Goal: Find contact information: Find contact information

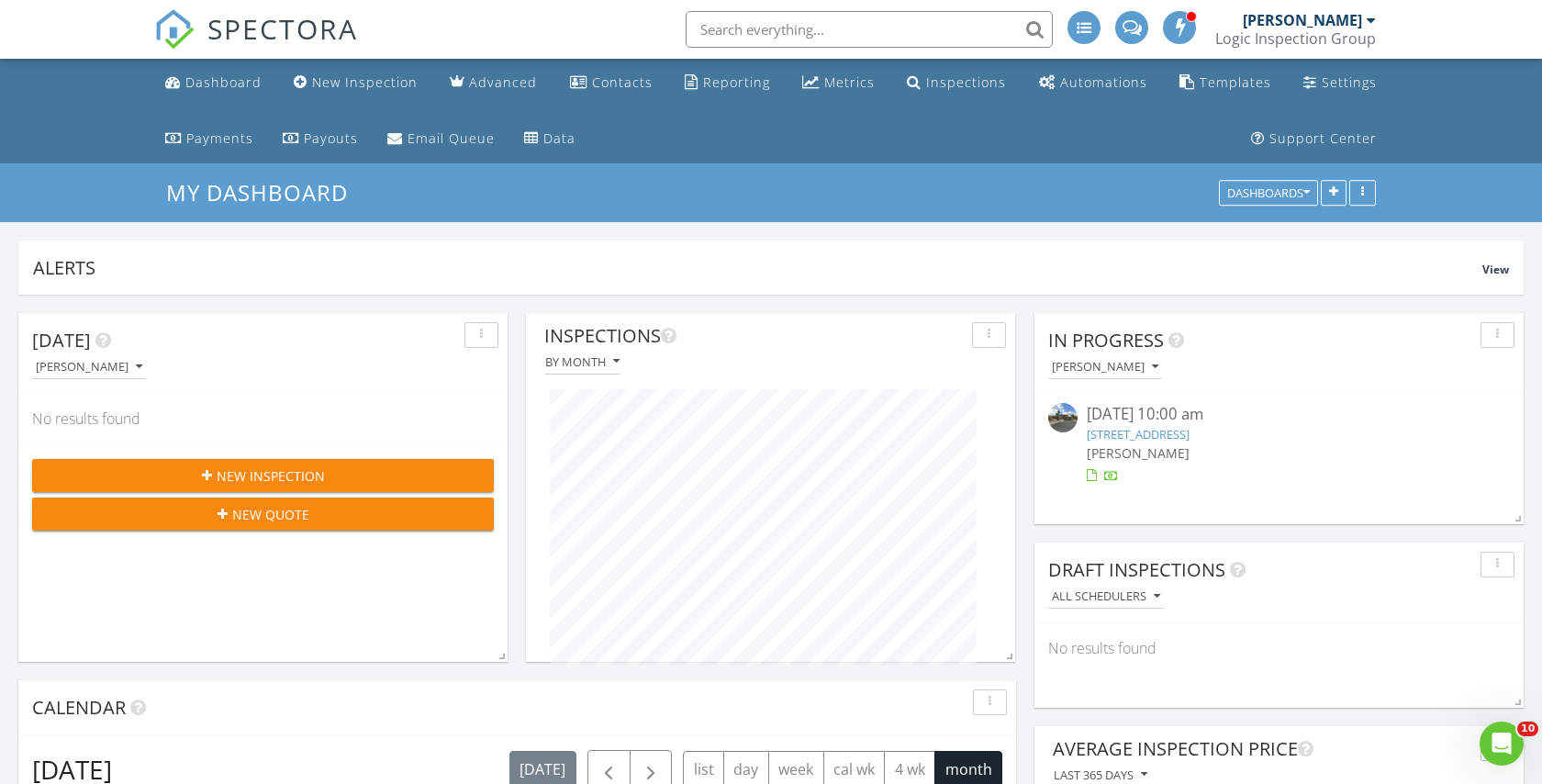
click at [739, 27] on input "text" at bounding box center [869, 29] width 368 height 37
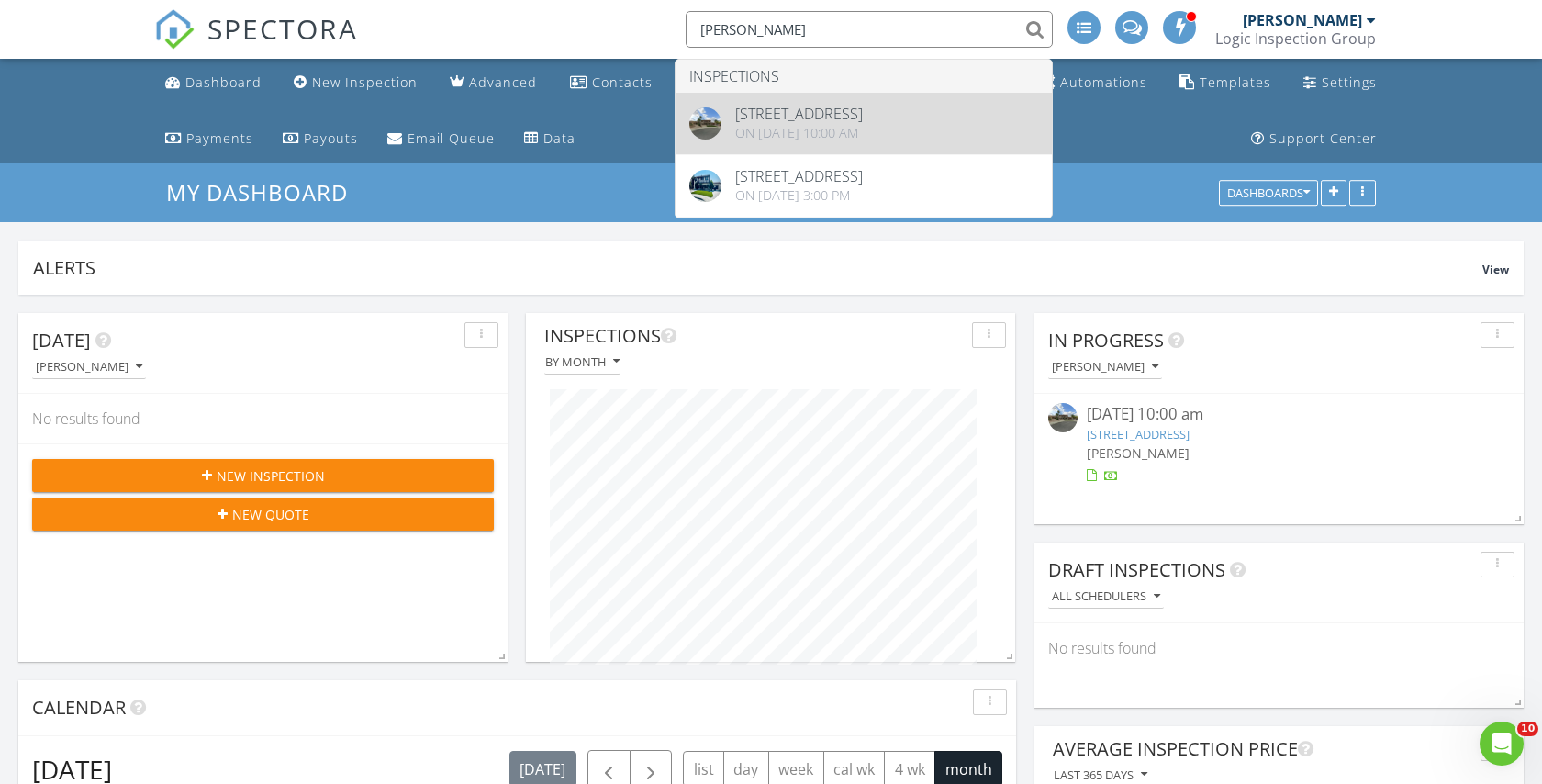
type input "dwaine"
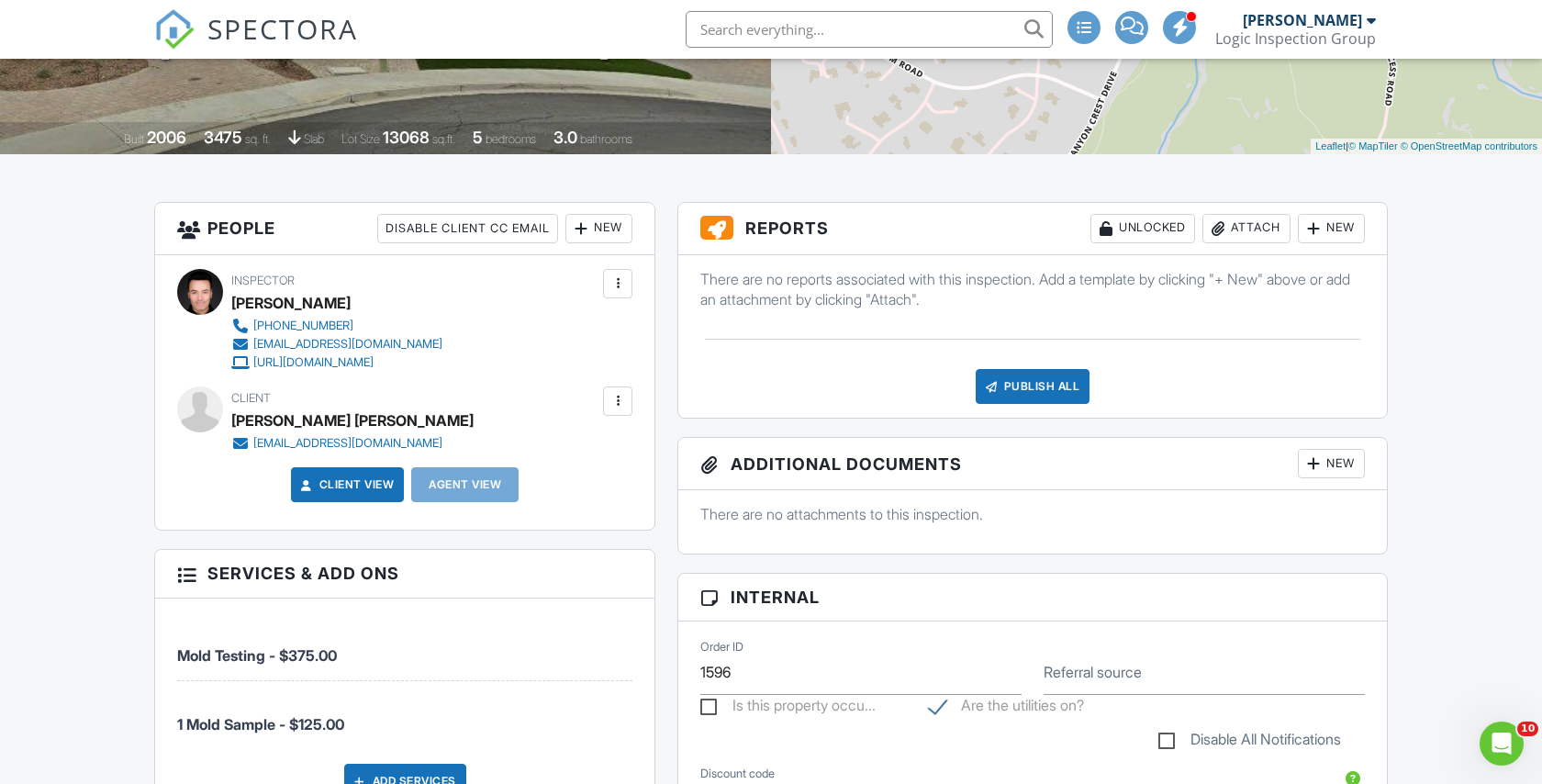
scroll to position [401, 0]
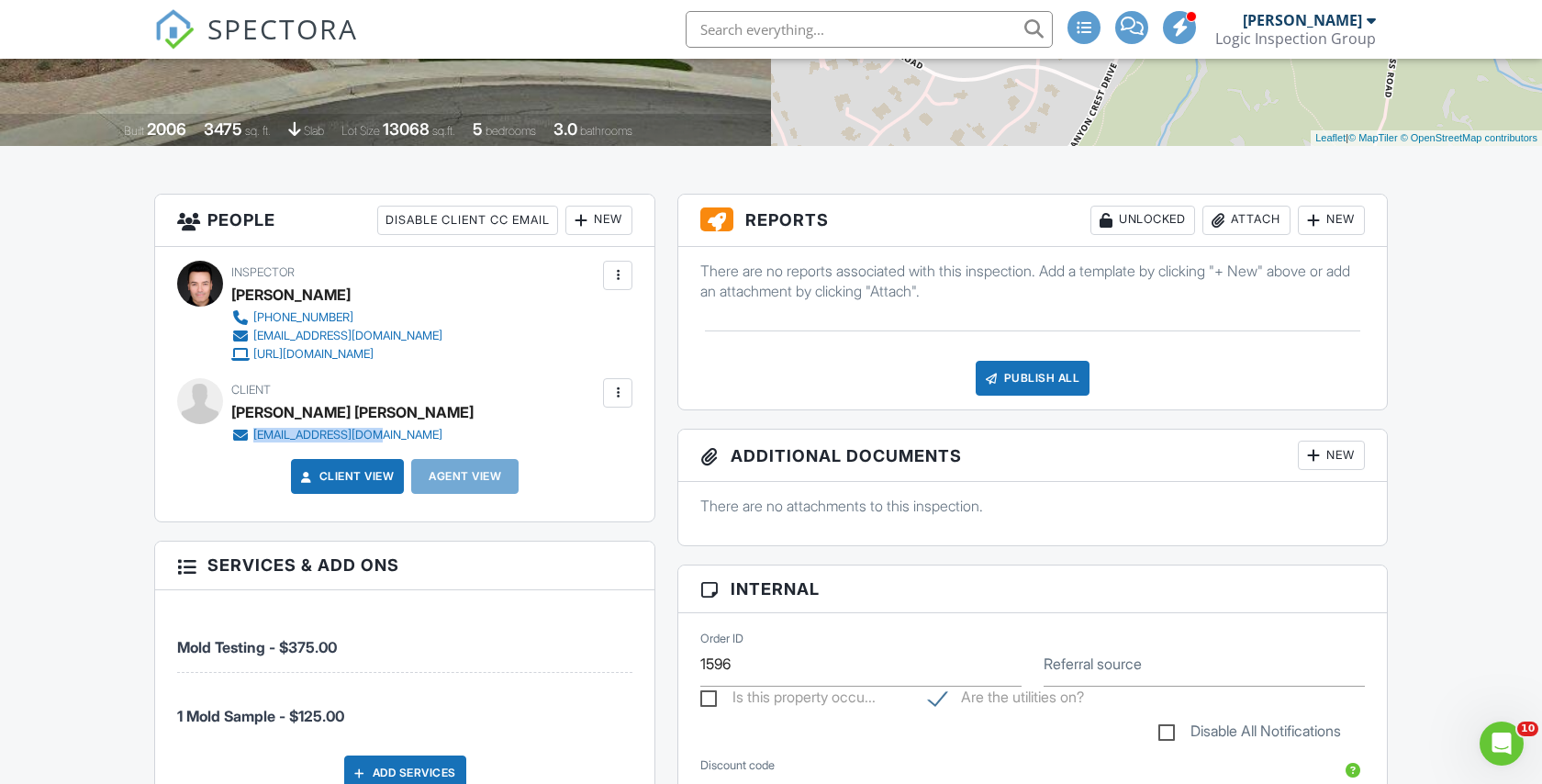
drag, startPoint x: 386, startPoint y: 434, endPoint x: 254, endPoint y: 427, distance: 132.2
click at [254, 427] on div "[EMAIL_ADDRESS][DOMAIN_NAME]" at bounding box center [352, 435] width 243 height 18
copy div "[EMAIL_ADDRESS][DOMAIN_NAME]"
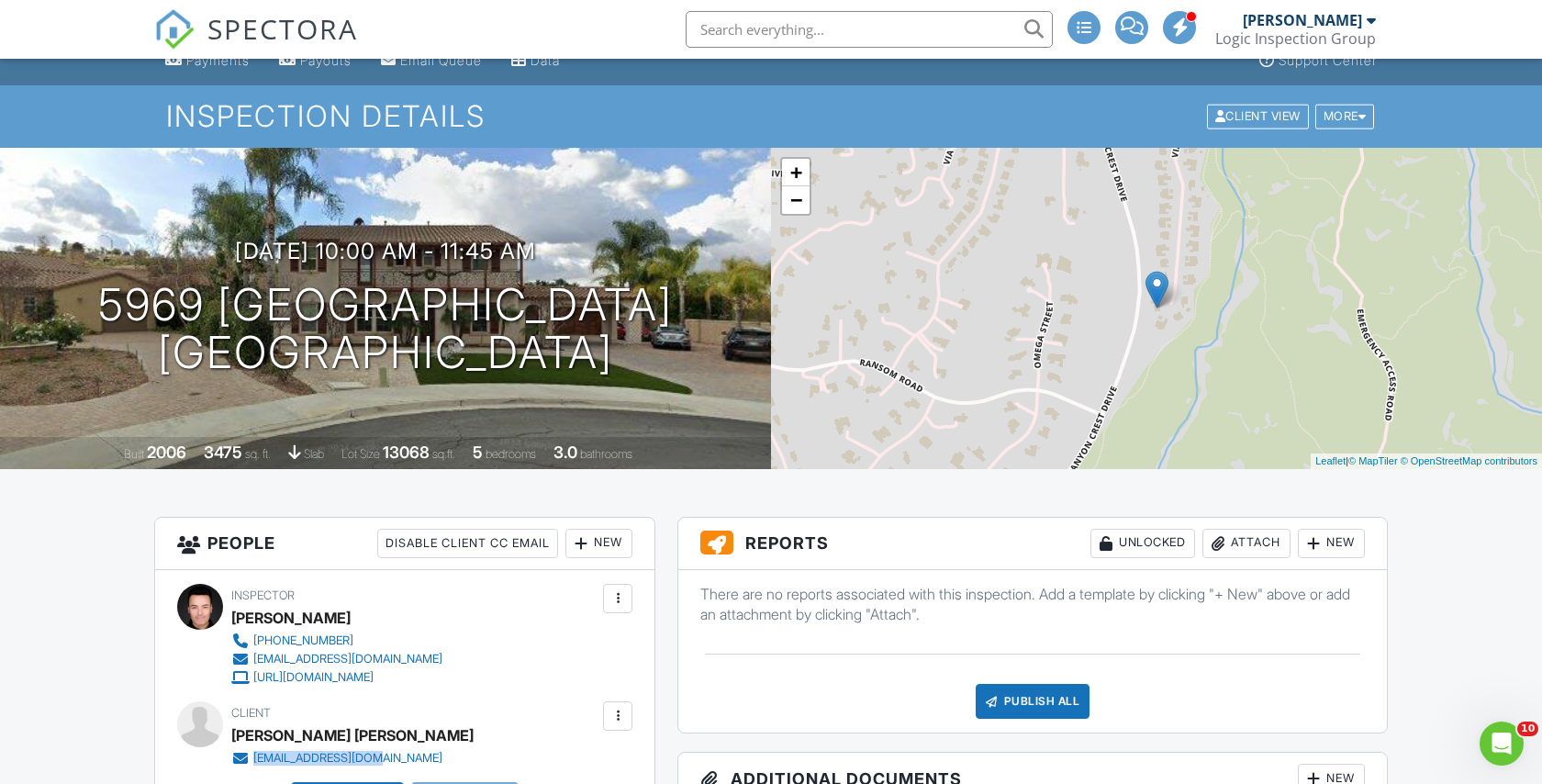
scroll to position [0, 0]
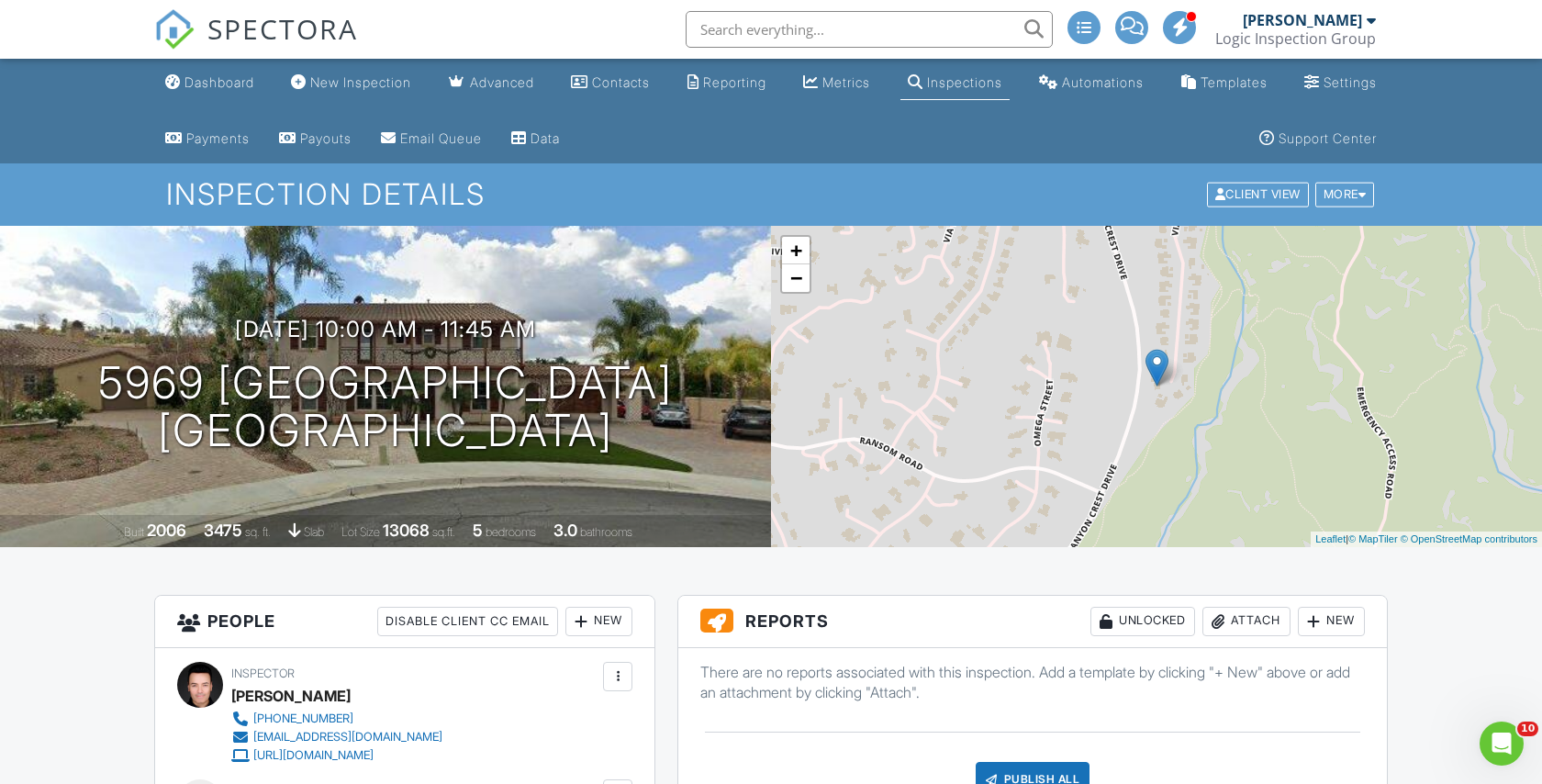
click at [838, 23] on input "text" at bounding box center [869, 29] width 368 height 37
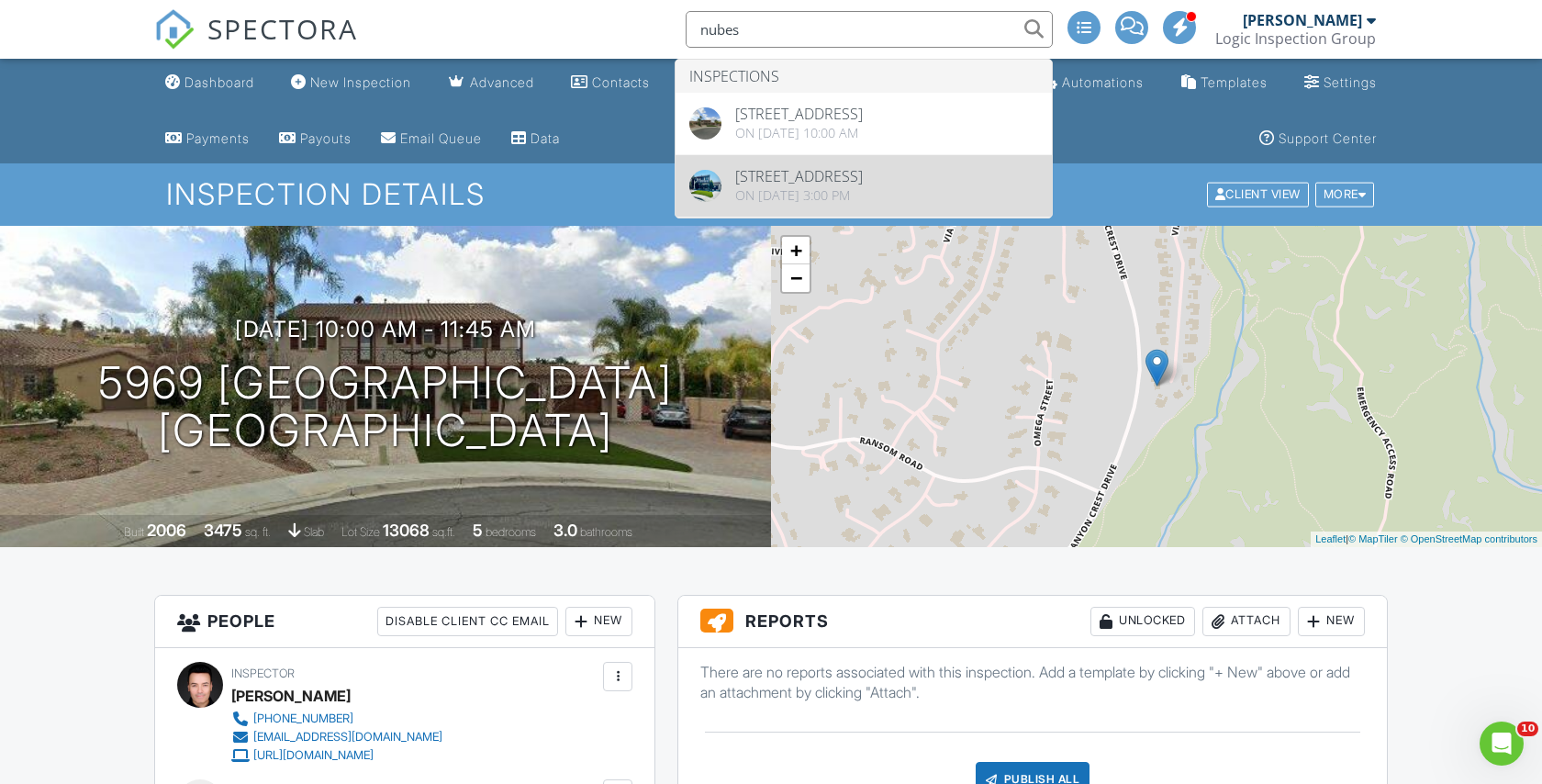
type input "nubes"
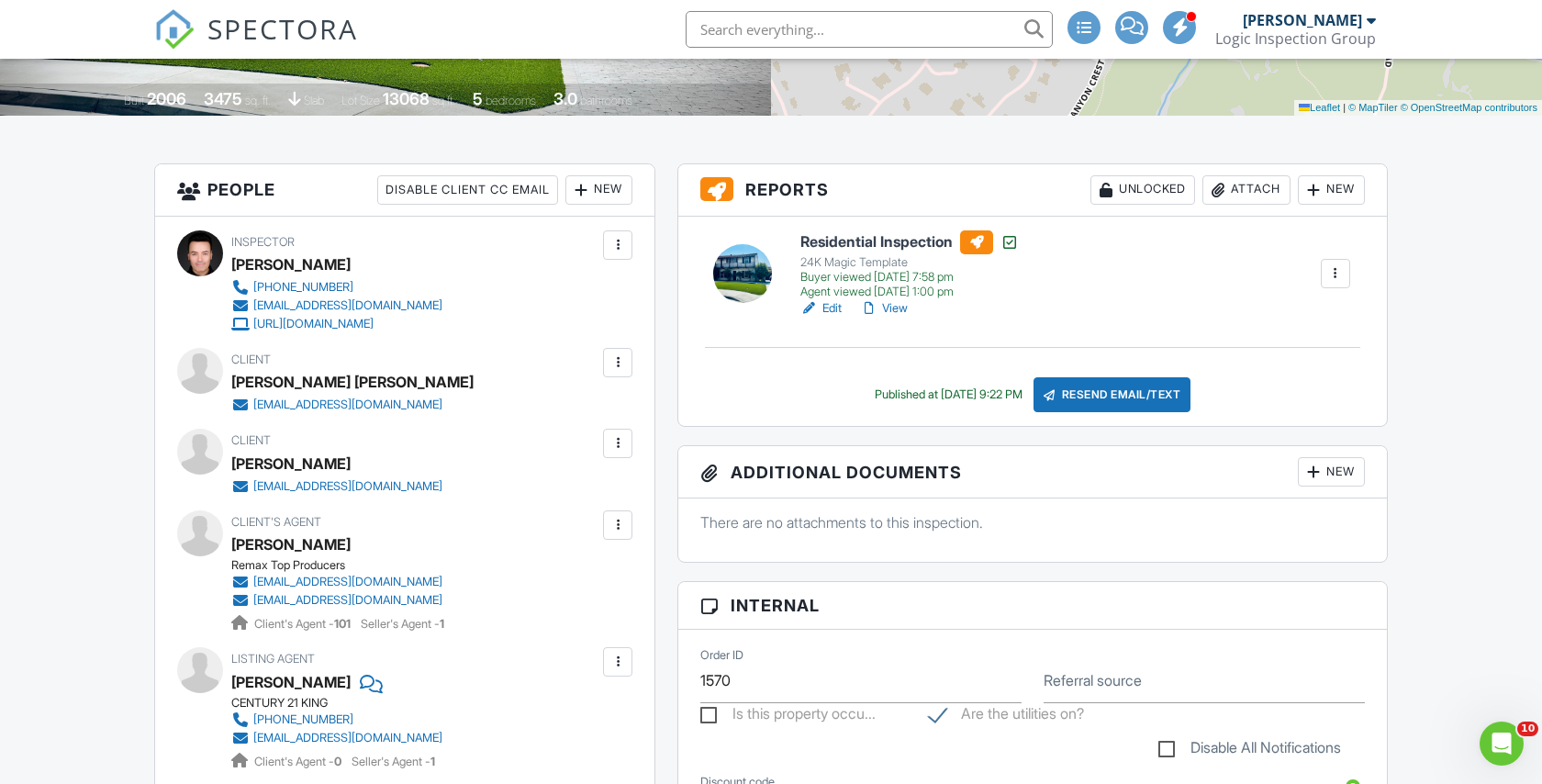
drag, startPoint x: 389, startPoint y: 484, endPoint x: 253, endPoint y: 487, distance: 136.0
click at [253, 487] on div "[EMAIL_ADDRESS][DOMAIN_NAME]" at bounding box center [344, 486] width 226 height 18
copy div "[EMAIL_ADDRESS][DOMAIN_NAME]"
